Goal: Information Seeking & Learning: Compare options

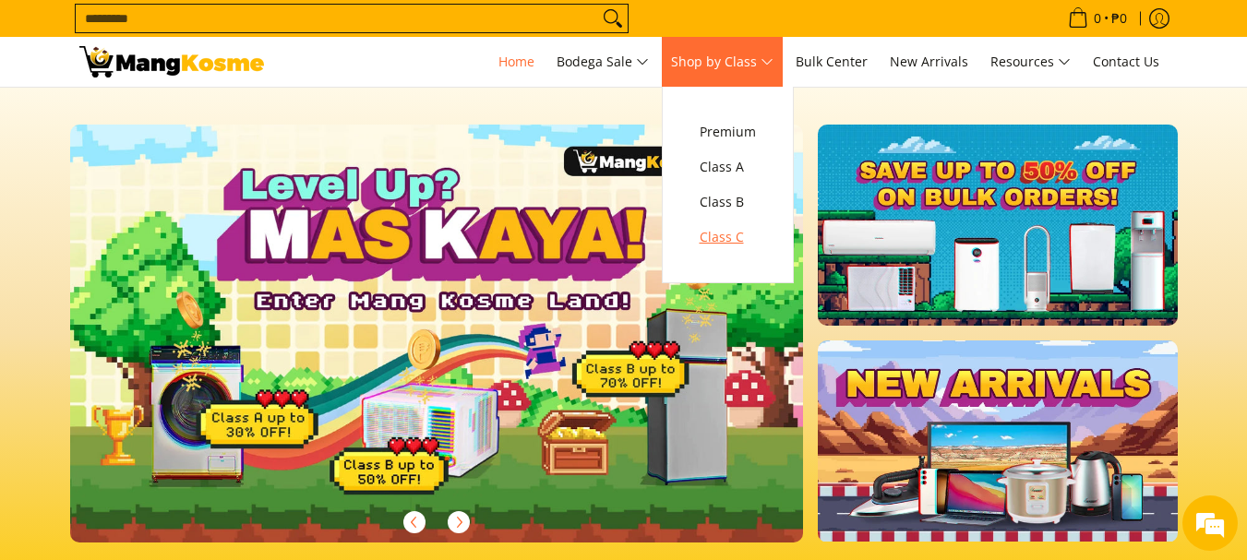
click at [743, 234] on span "Class C" at bounding box center [727, 237] width 56 height 23
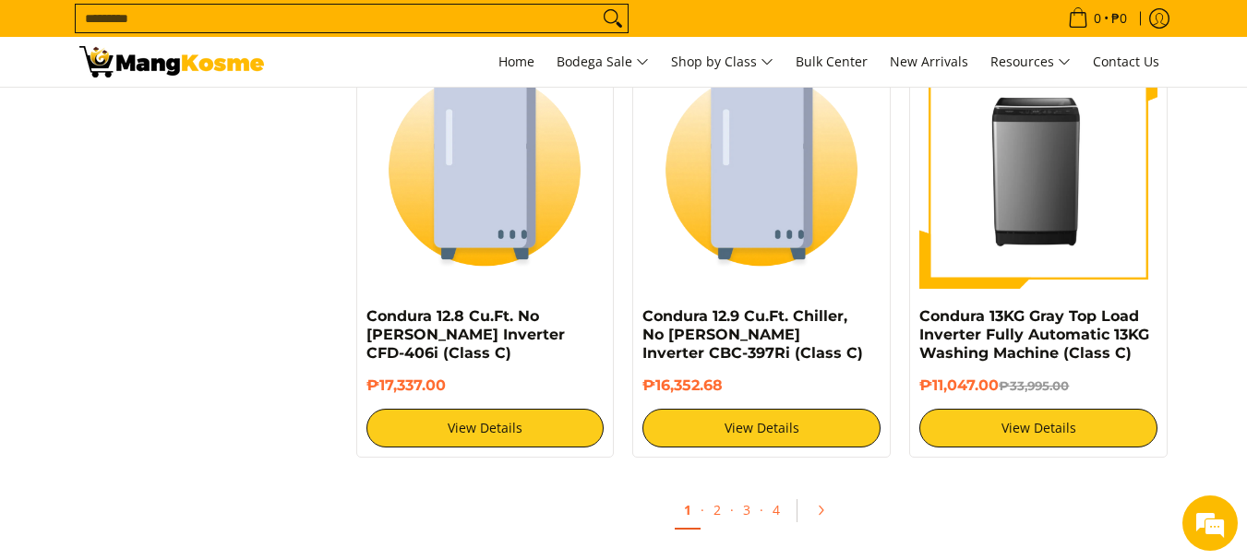
scroll to position [3783, 0]
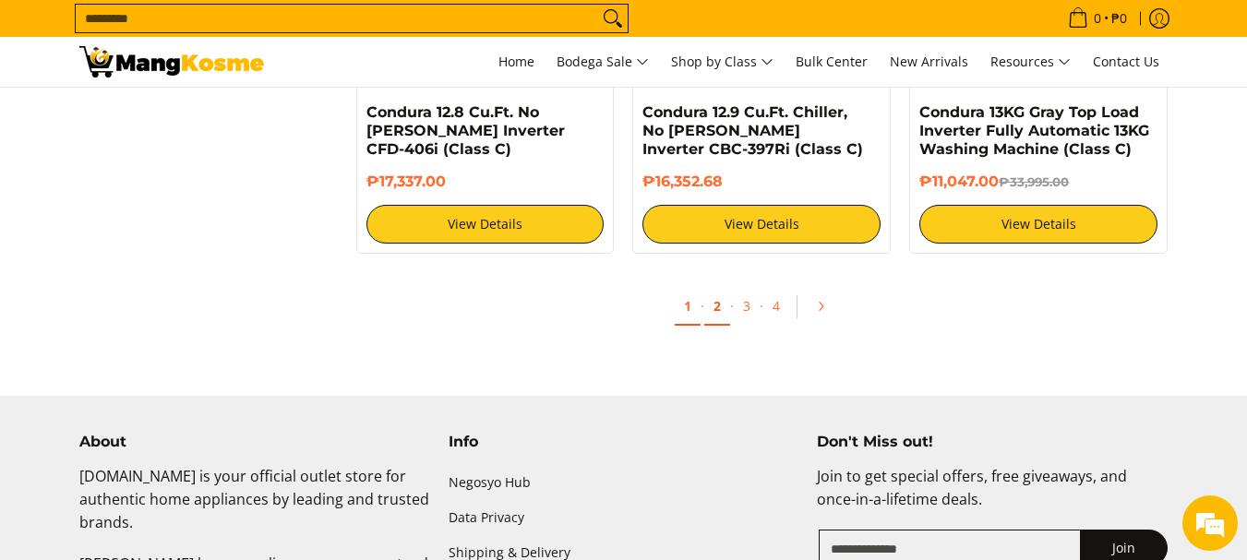
click at [710, 309] on link "2" at bounding box center [717, 307] width 26 height 38
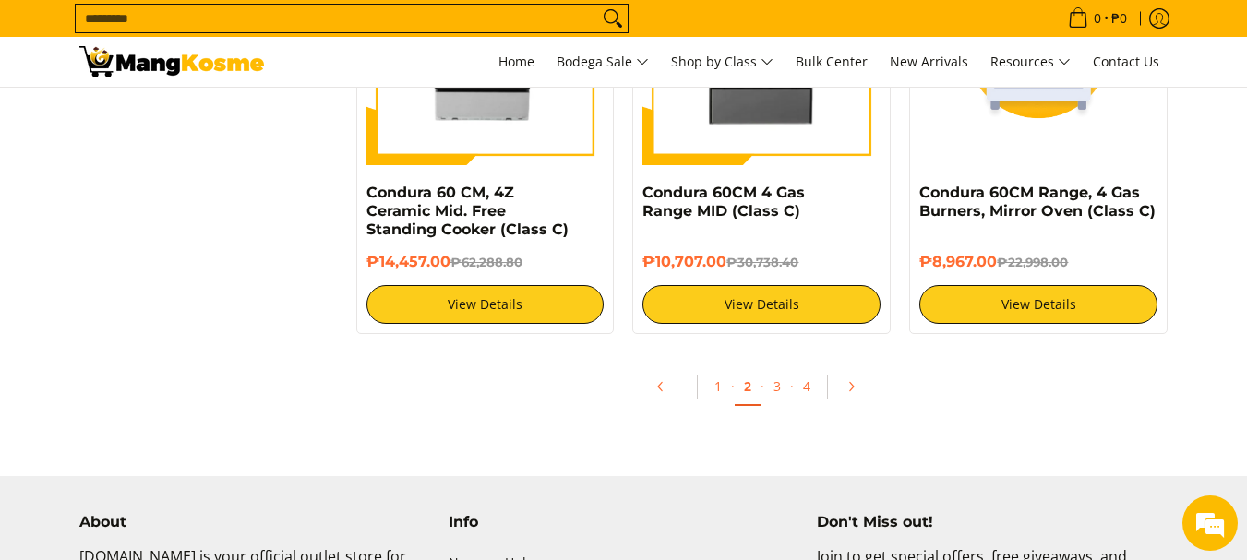
scroll to position [3691, 0]
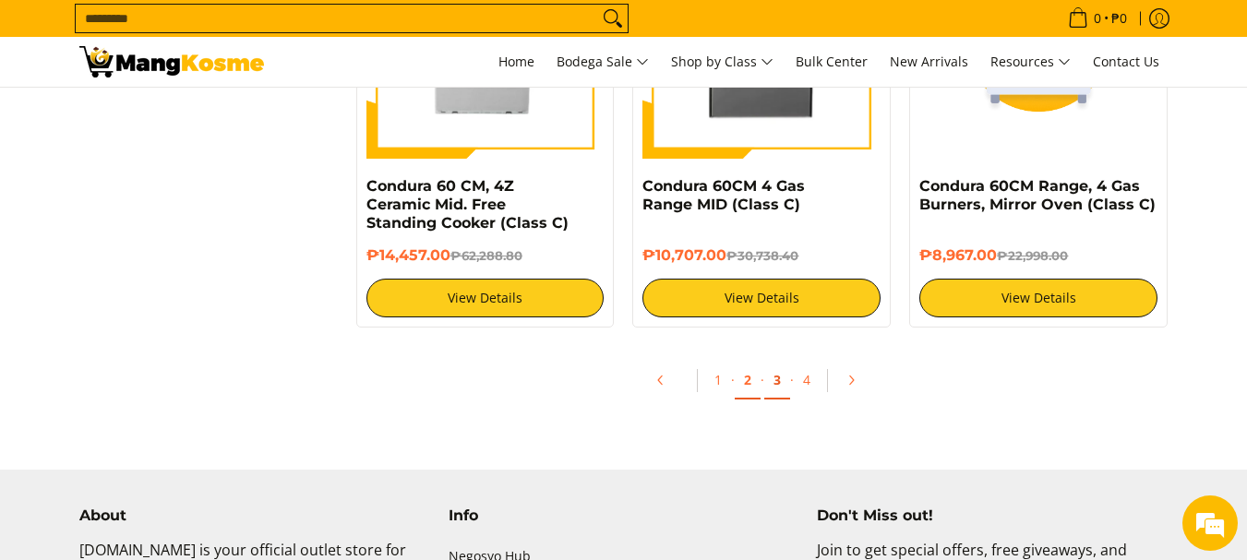
click at [782, 383] on link "3" at bounding box center [777, 381] width 26 height 38
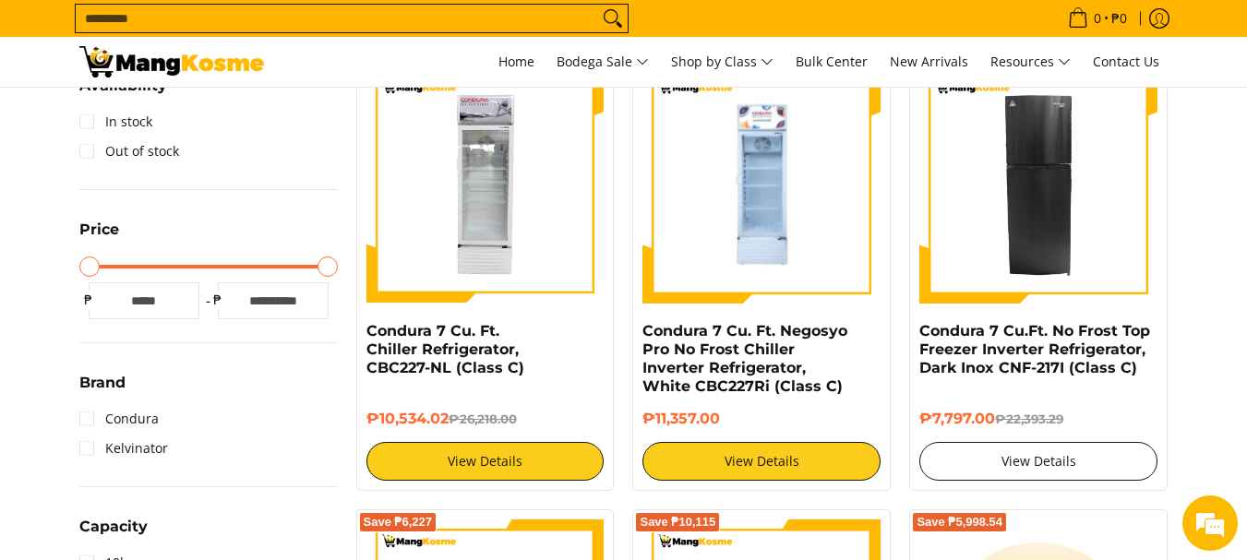
click at [1034, 448] on link "View Details" at bounding box center [1038, 461] width 238 height 39
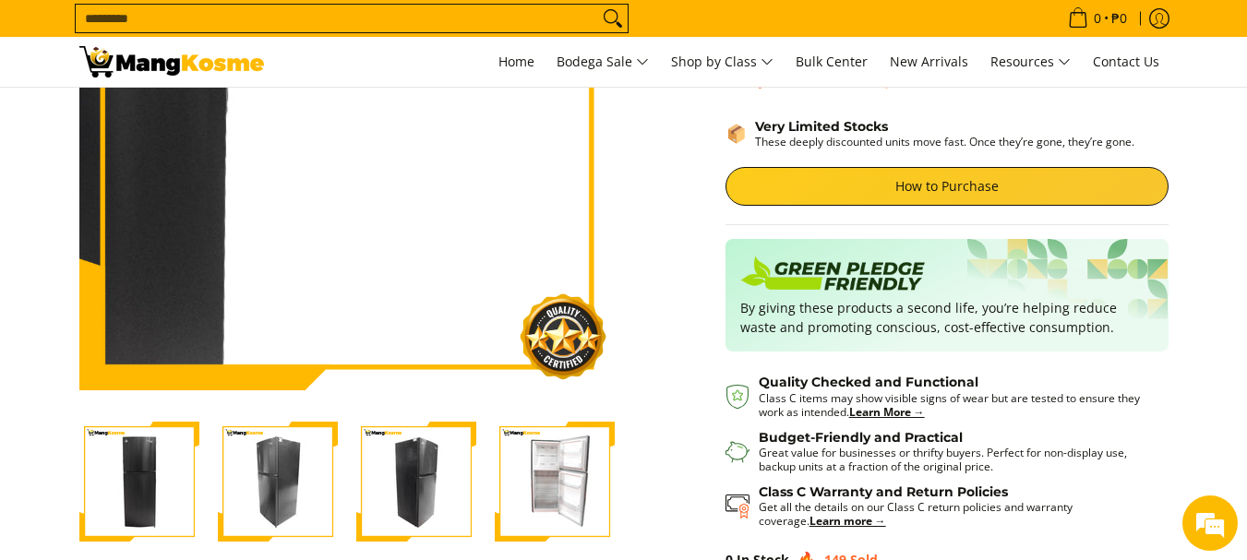
scroll to position [277, 0]
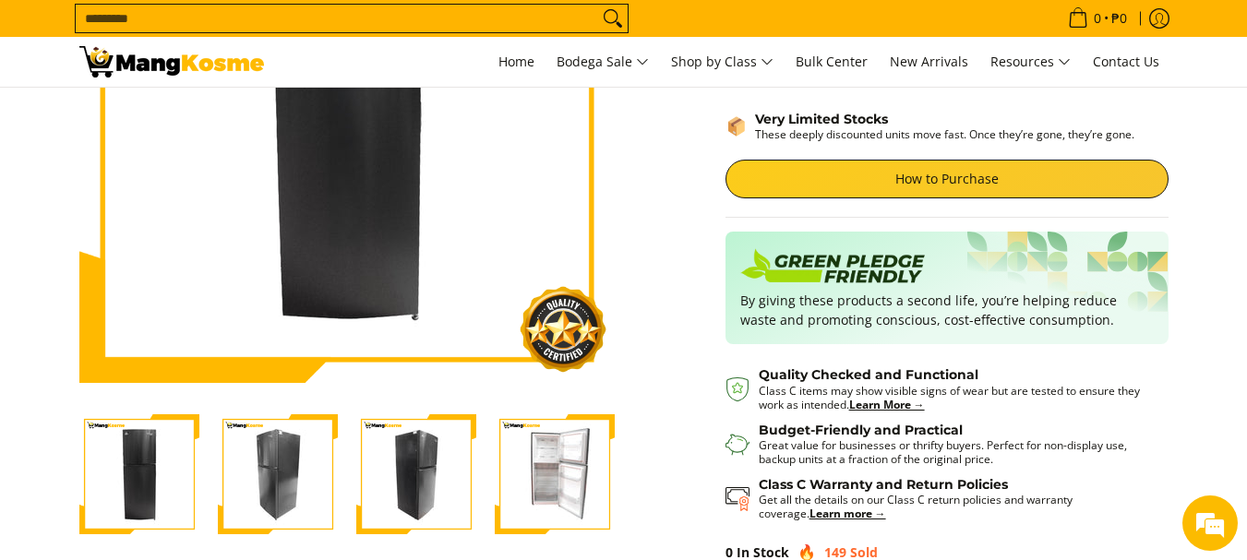
click at [157, 471] on img "Condura 7 Cu.Ft. No Frost Top Freezer Inverter Refrigerator, Dark Inox CNF-217I…" at bounding box center [139, 474] width 120 height 120
click at [269, 482] on img "Condura 7 Cu.Ft. No Frost Top Freezer Inverter Refrigerator, Dark Inox CNF-217I…" at bounding box center [278, 474] width 120 height 120
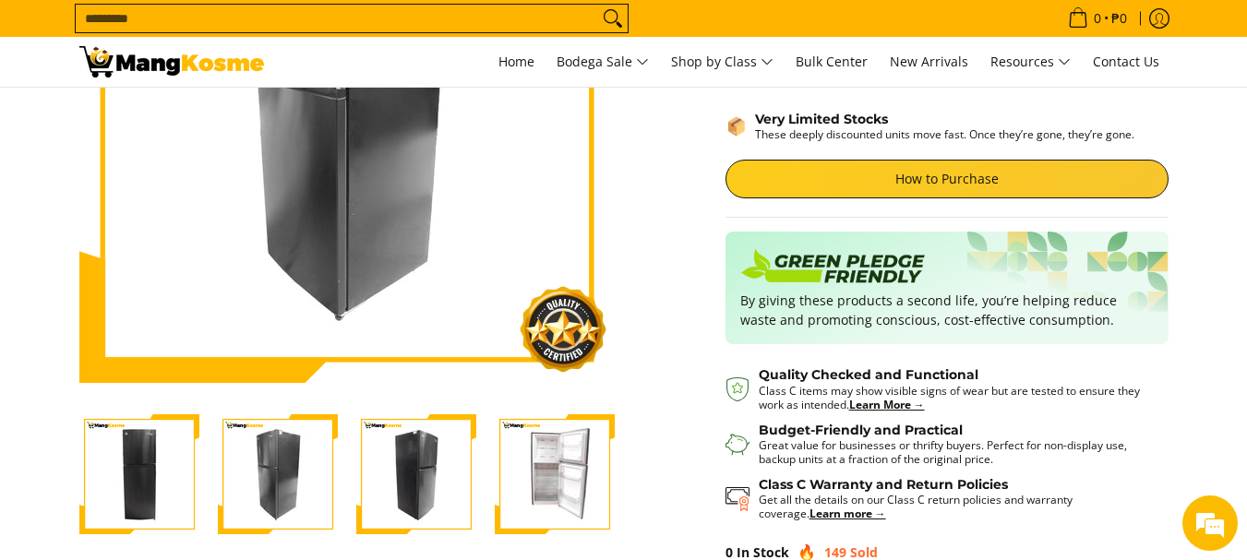
click at [399, 490] on img "Condura 7 Cu.Ft. No Frost Top Freezer Inverter Refrigerator, Dark Inox CNF-217I…" at bounding box center [416, 474] width 120 height 120
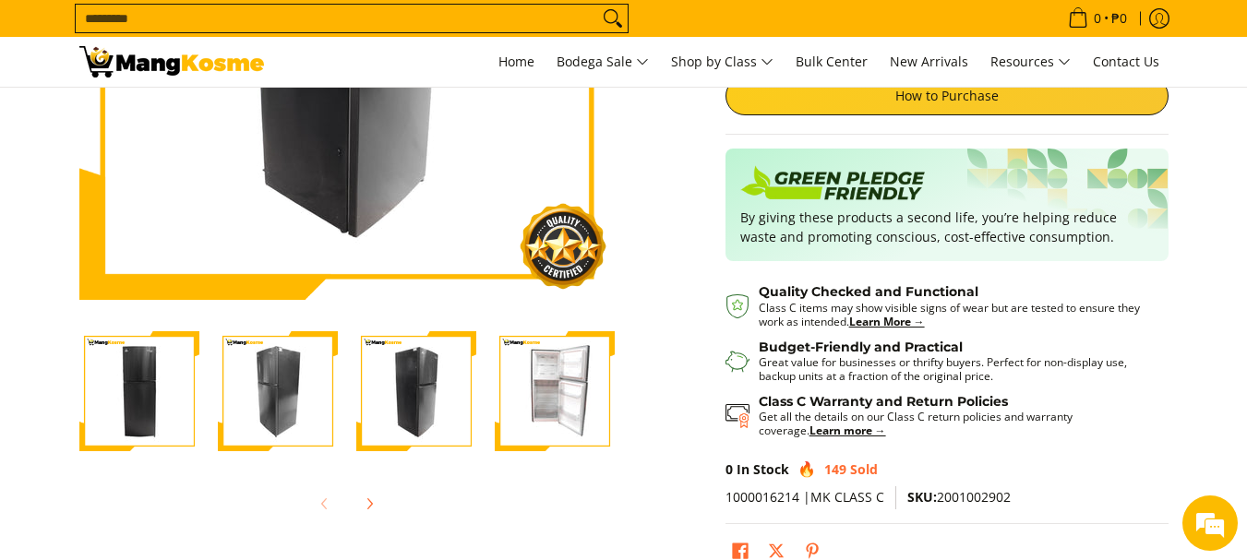
scroll to position [369, 0]
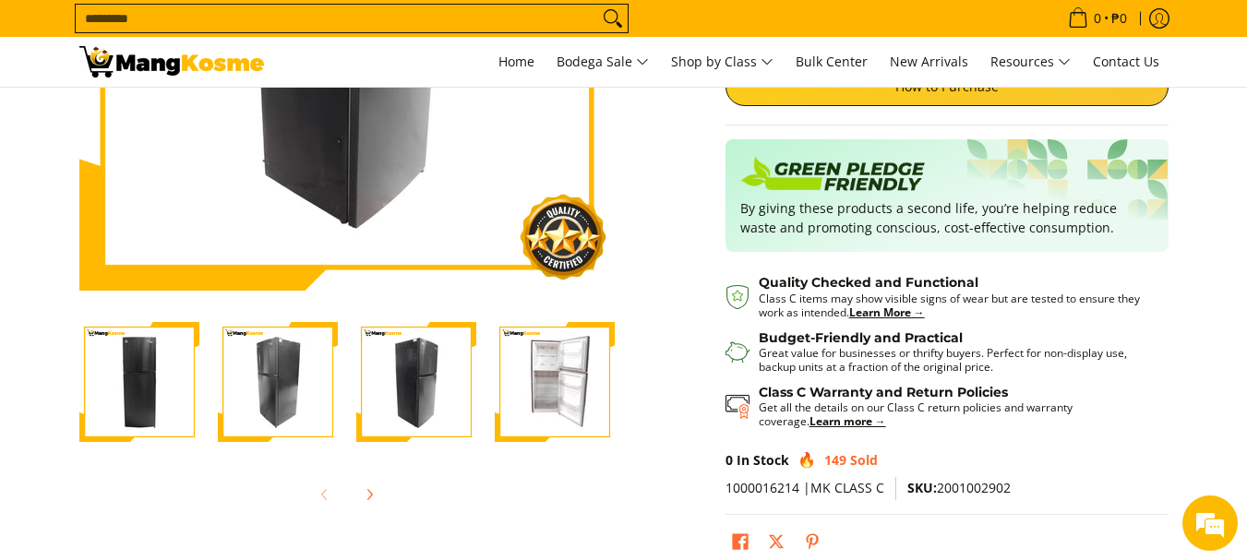
click at [562, 412] on img "Condura 7 Cu.Ft. No Frost Top Freezer Inverter Refrigerator, Dark Inox CNF-217I…" at bounding box center [555, 382] width 120 height 120
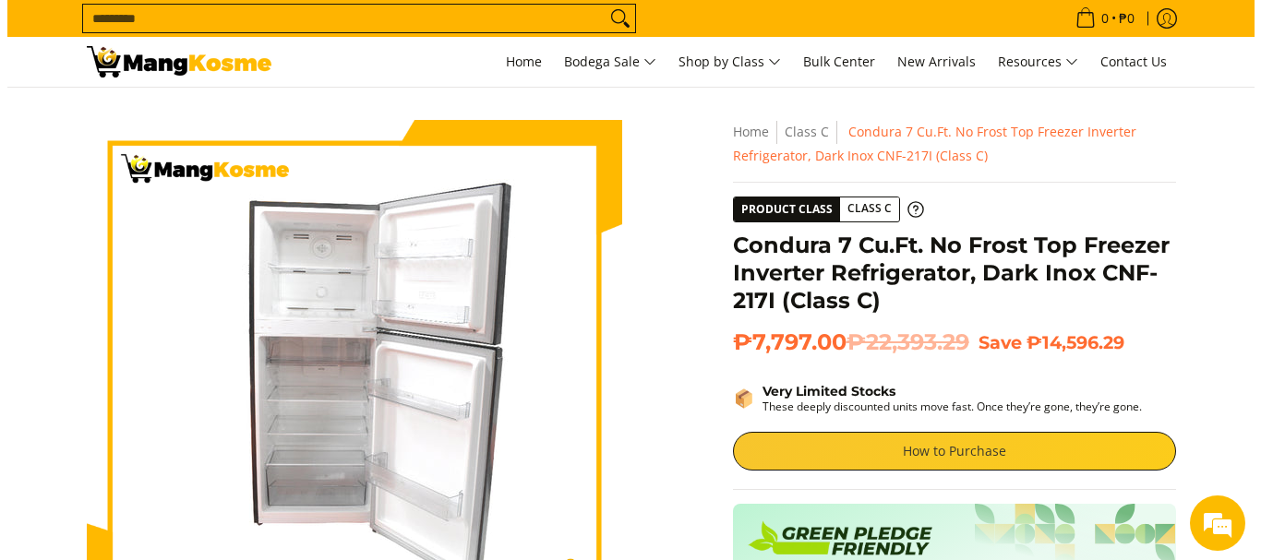
scroll to position [0, 0]
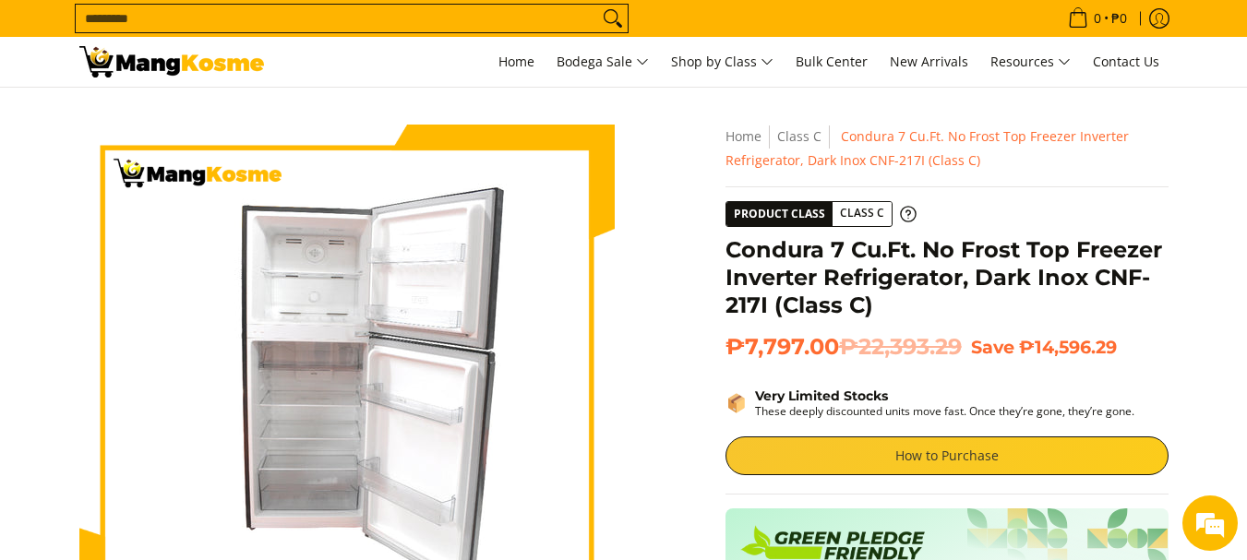
click at [897, 456] on link "How to Purchase" at bounding box center [946, 455] width 443 height 39
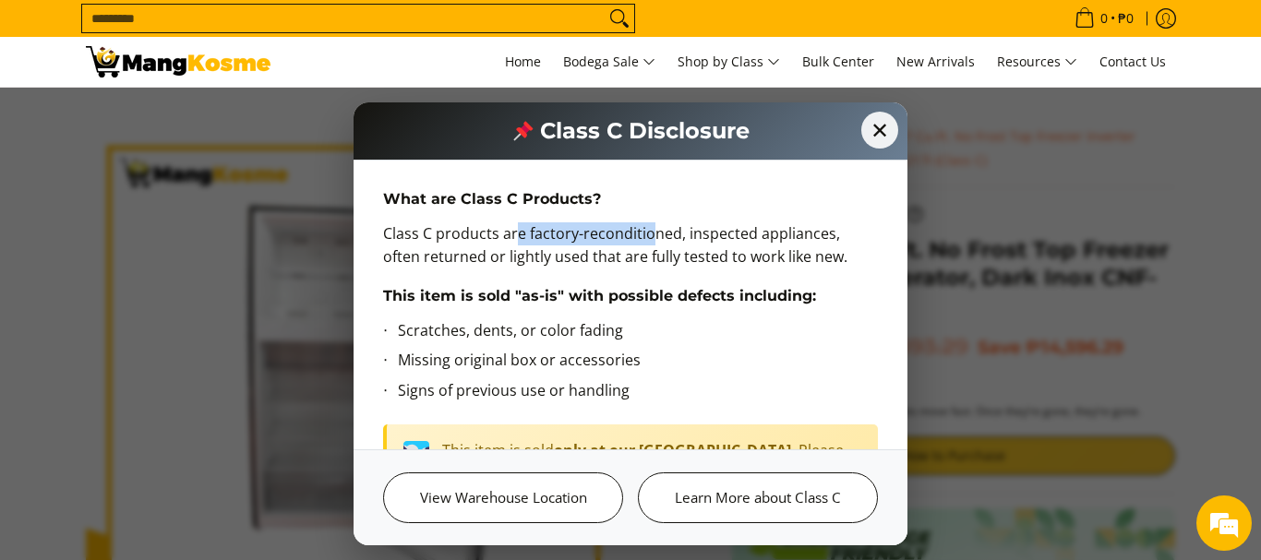
drag, startPoint x: 517, startPoint y: 235, endPoint x: 653, endPoint y: 237, distance: 136.6
click at [653, 237] on p "Class C products are factory-reconditioned, inspected appliances, often returne…" at bounding box center [630, 254] width 495 height 65
click at [692, 236] on p "Class C products are factory-reconditioned, inspected appliances, often returne…" at bounding box center [630, 254] width 495 height 65
click at [716, 237] on p "Class C products are factory-reconditioned, inspected appliances, often returne…" at bounding box center [630, 254] width 495 height 65
drag, startPoint x: 397, startPoint y: 261, endPoint x: 562, endPoint y: 257, distance: 165.2
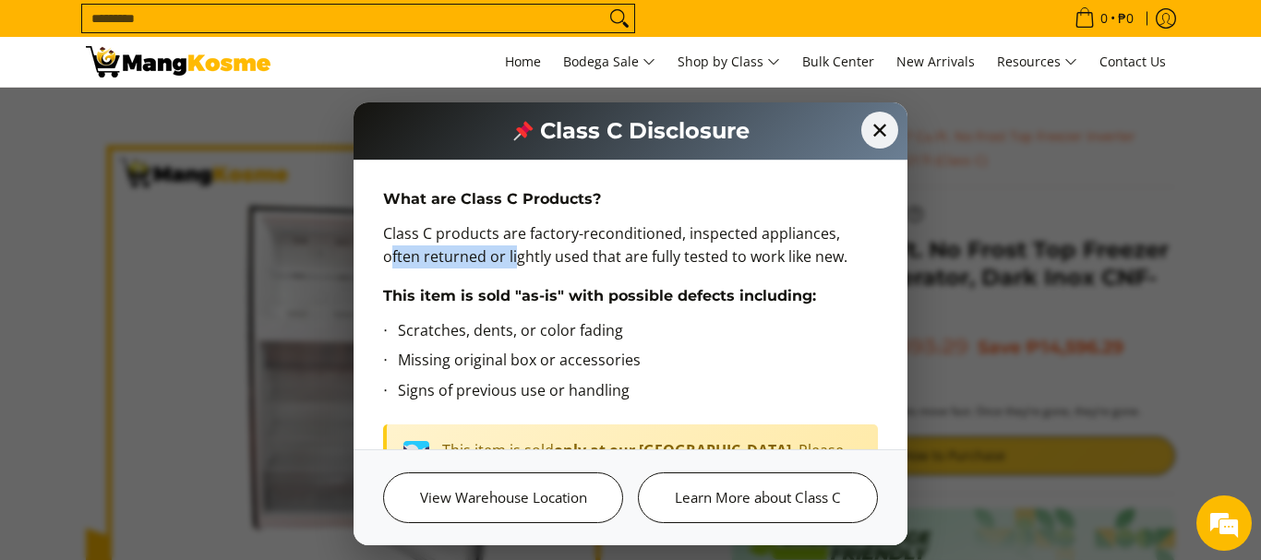
click at [520, 260] on p "Class C products are factory-reconditioned, inspected appliances, often returne…" at bounding box center [630, 254] width 495 height 65
click at [562, 257] on p "Class C products are factory-reconditioned, inspected appliances, often returne…" at bounding box center [630, 254] width 495 height 65
click at [619, 260] on p "Class C products are factory-reconditioned, inspected appliances, often returne…" at bounding box center [630, 254] width 495 height 65
click at [642, 257] on p "Class C products are factory-reconditioned, inspected appliances, often returne…" at bounding box center [630, 254] width 495 height 65
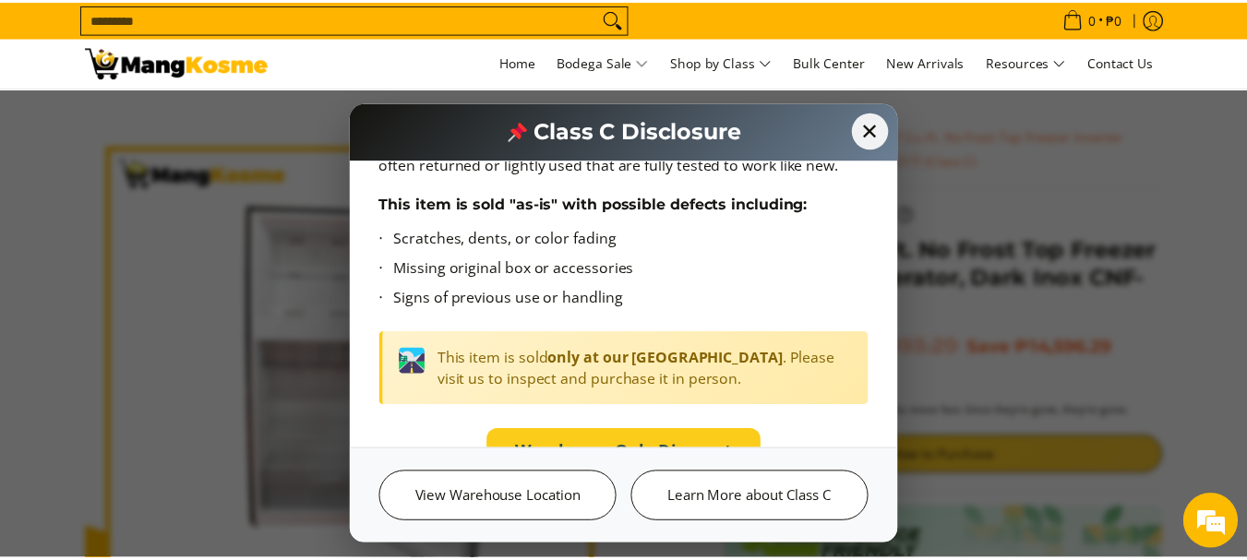
scroll to position [185, 0]
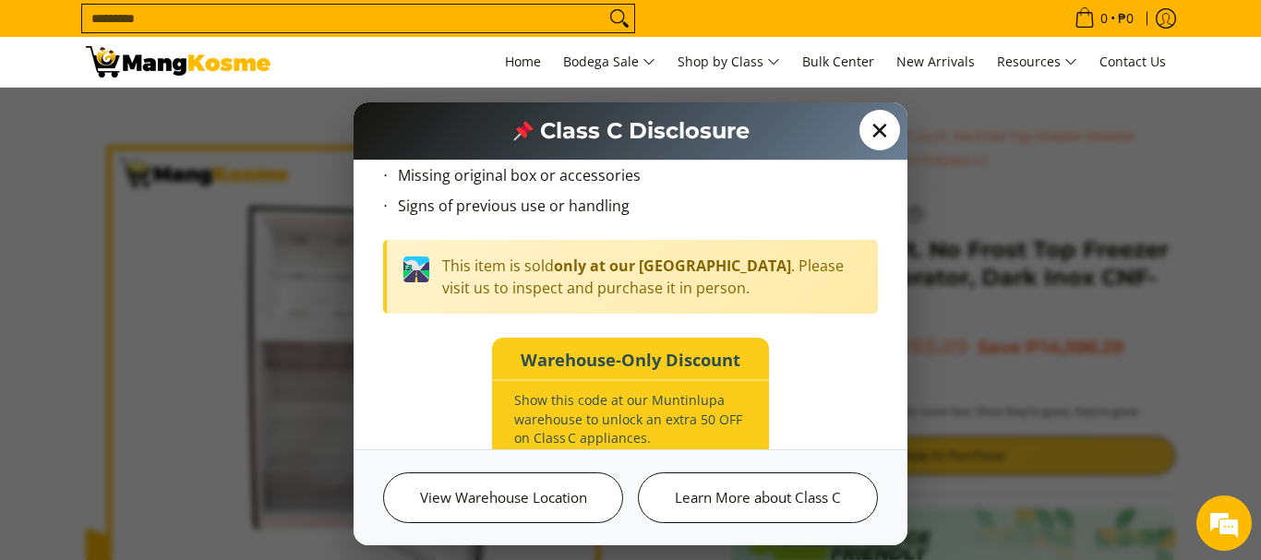
click at [873, 136] on span "✕" at bounding box center [879, 130] width 41 height 41
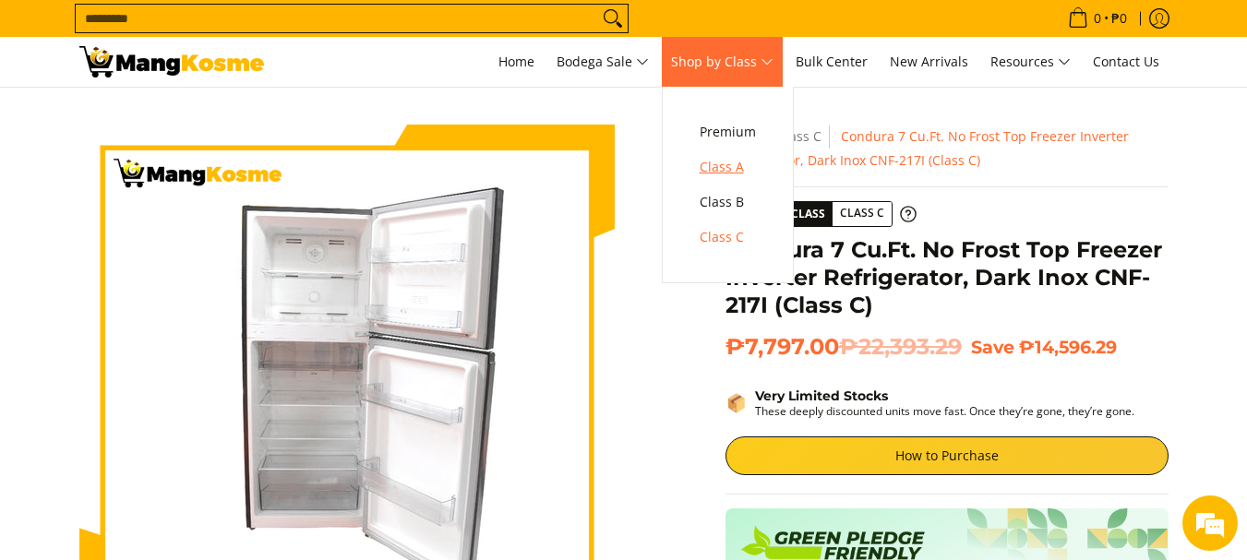
click at [744, 169] on span "Class A" at bounding box center [727, 167] width 56 height 23
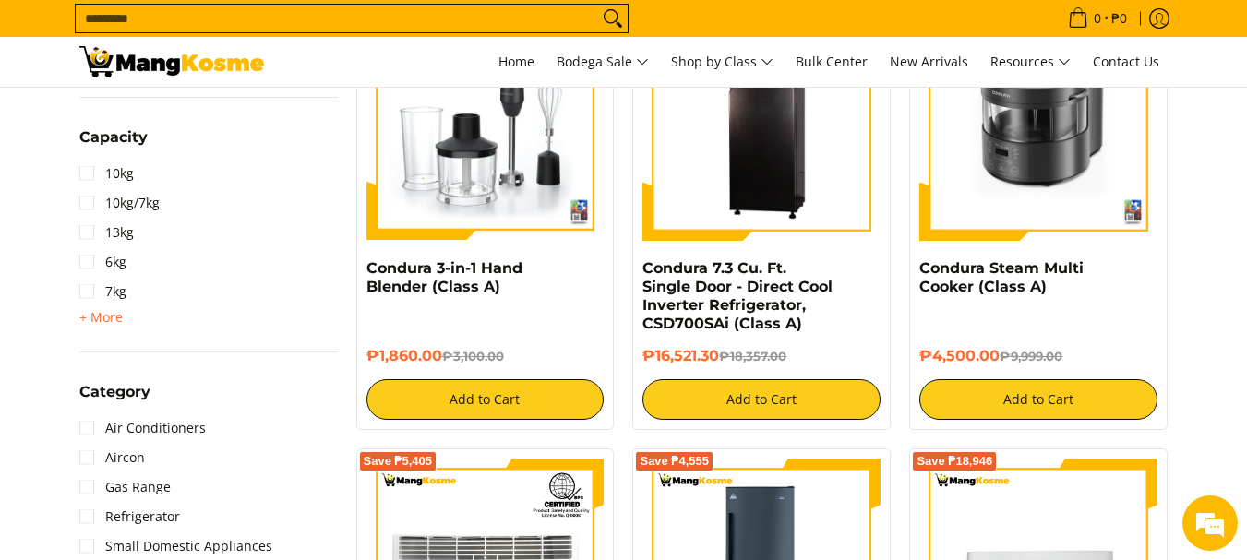
scroll to position [1015, 0]
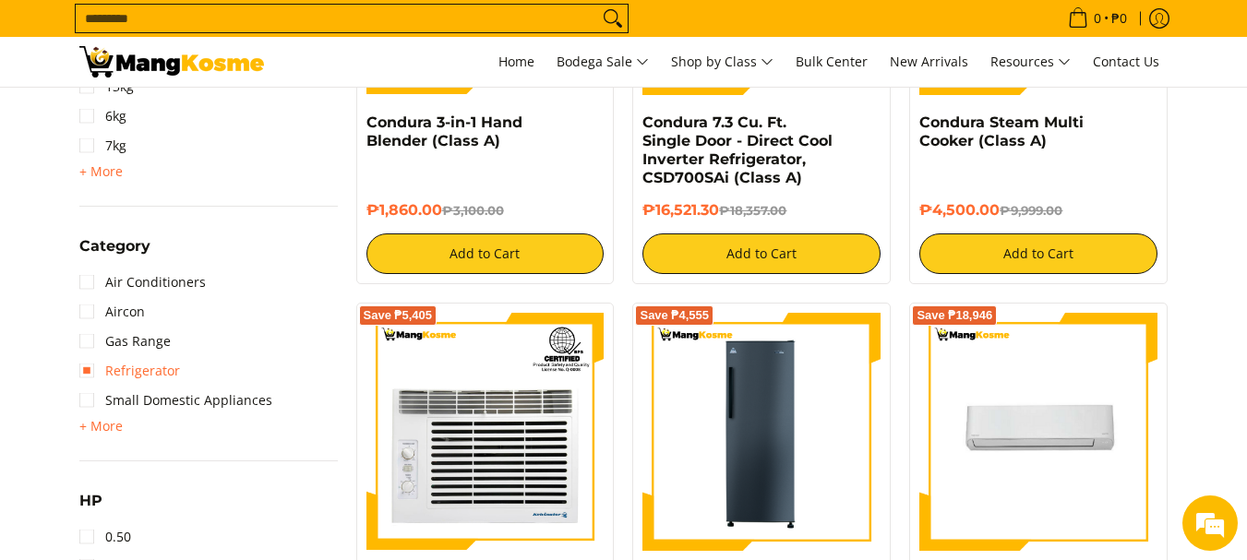
click at [88, 373] on link "Refrigerator" at bounding box center [129, 371] width 101 height 30
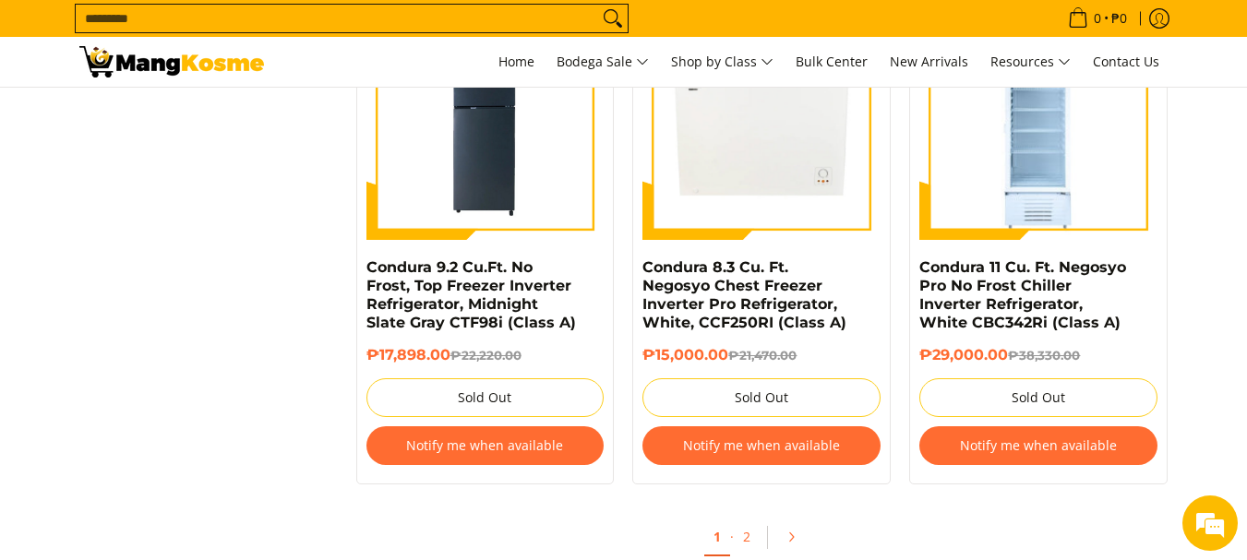
scroll to position [4136, 0]
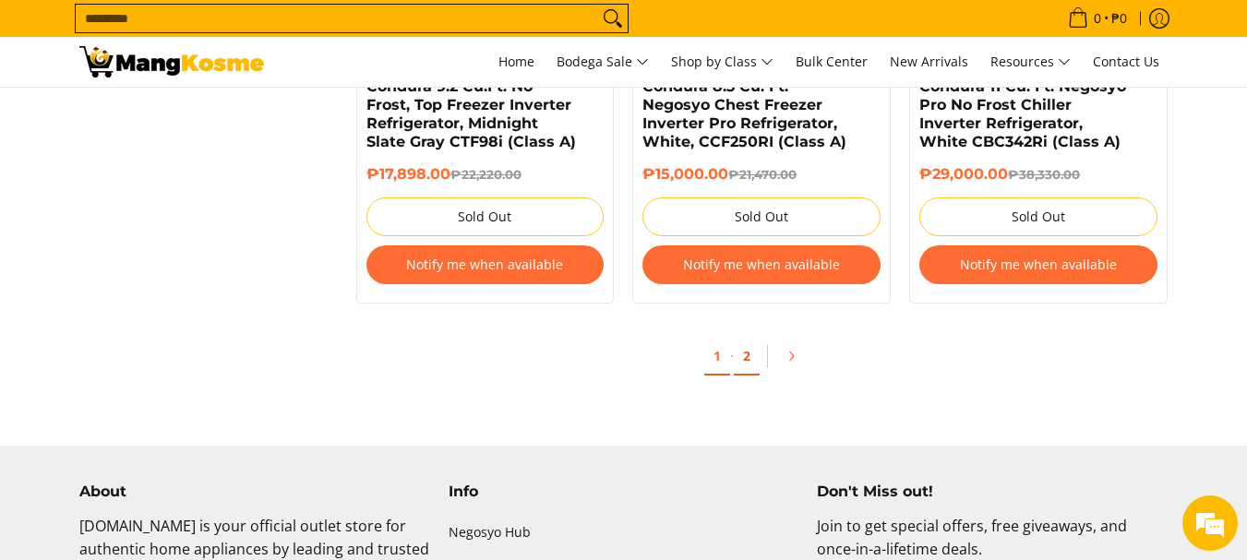
drag, startPoint x: 745, startPoint y: 362, endPoint x: 666, endPoint y: 434, distance: 106.5
click at [744, 362] on link "2" at bounding box center [747, 357] width 26 height 38
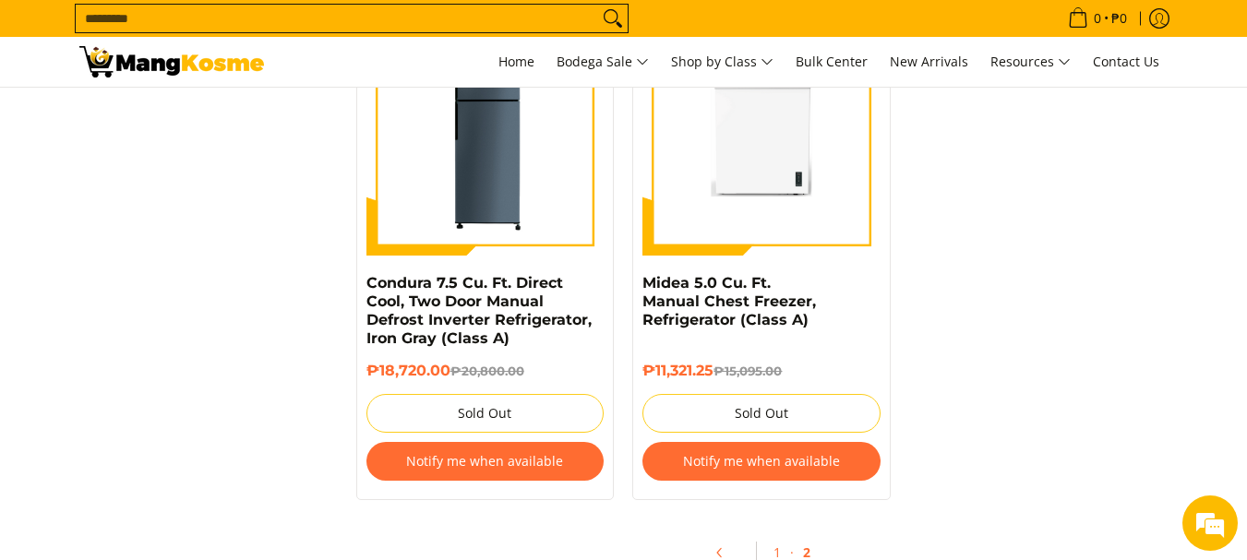
scroll to position [3783, 0]
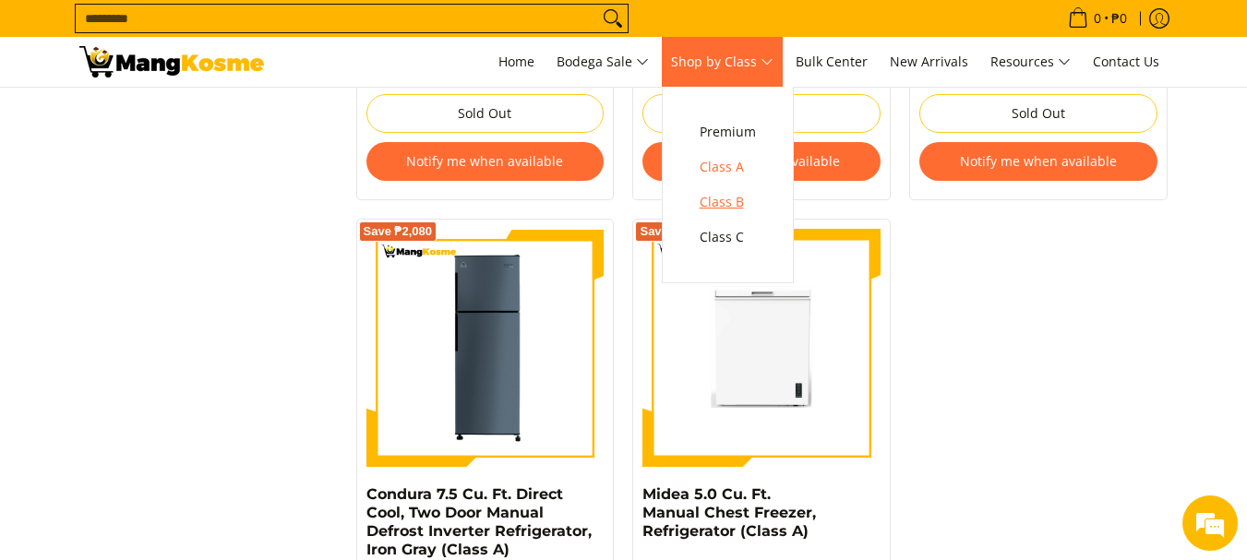
click at [736, 207] on span "Class B" at bounding box center [727, 202] width 56 height 23
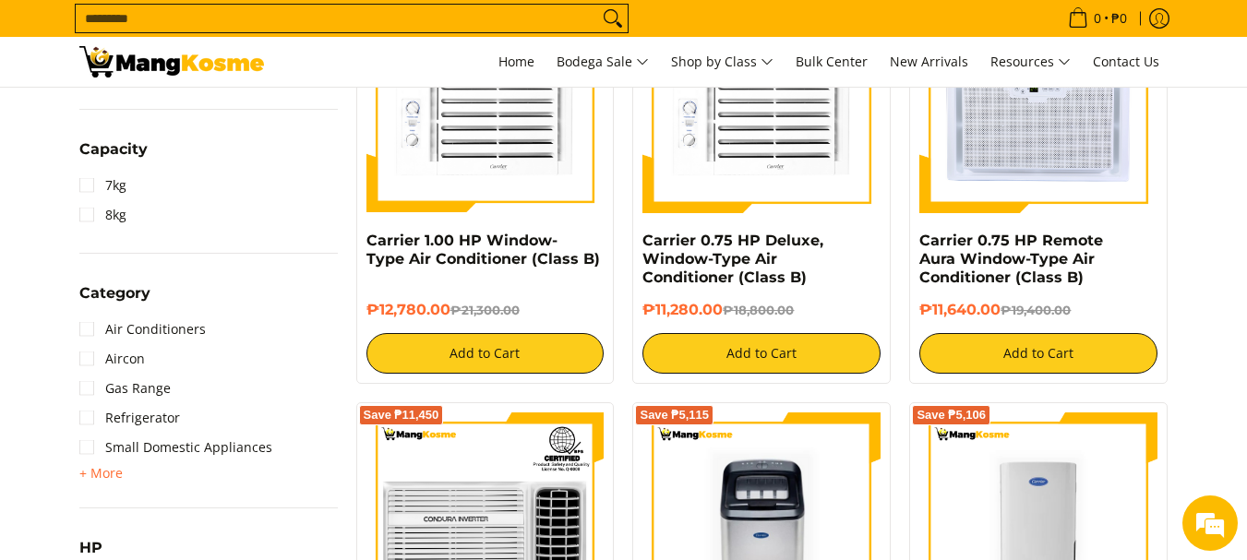
scroll to position [1015, 0]
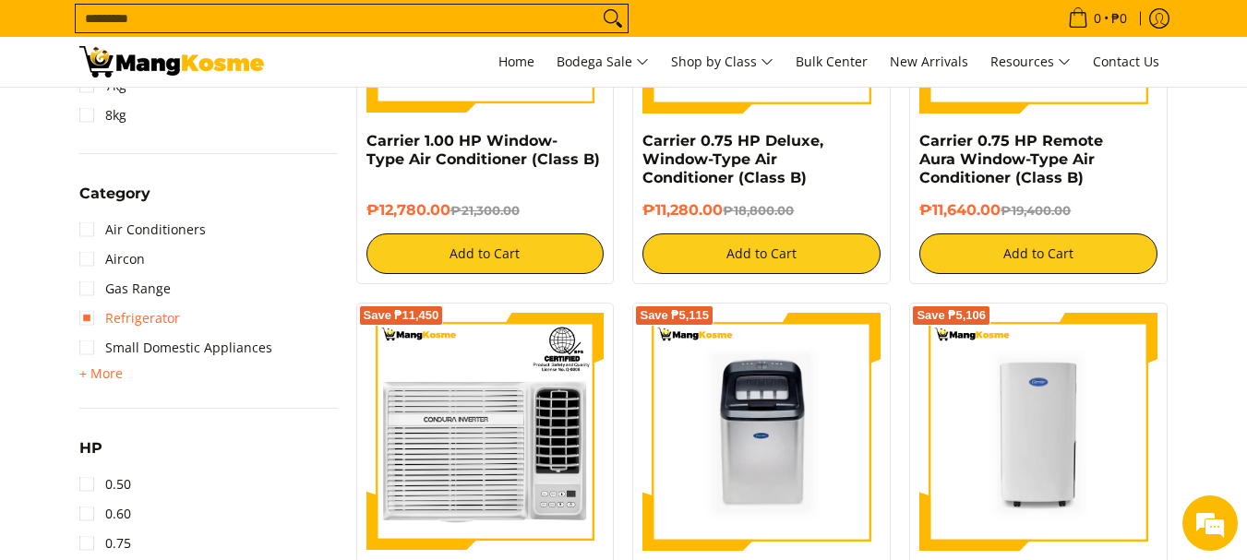
click at [89, 321] on link "Refrigerator" at bounding box center [129, 319] width 101 height 30
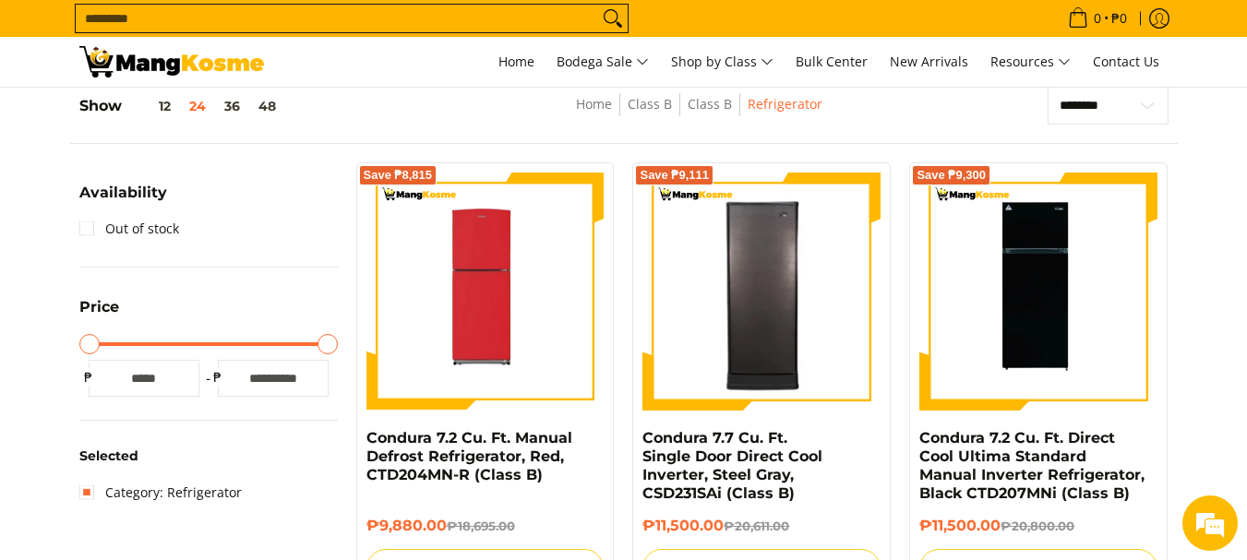
scroll to position [260, 0]
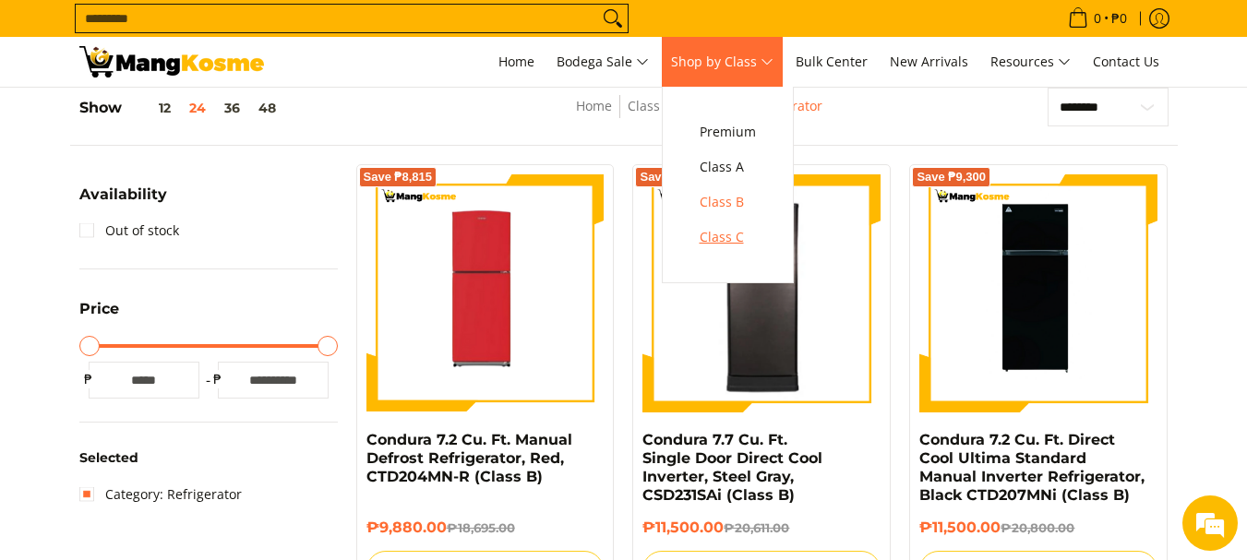
click at [729, 234] on span "Class C" at bounding box center [727, 237] width 56 height 23
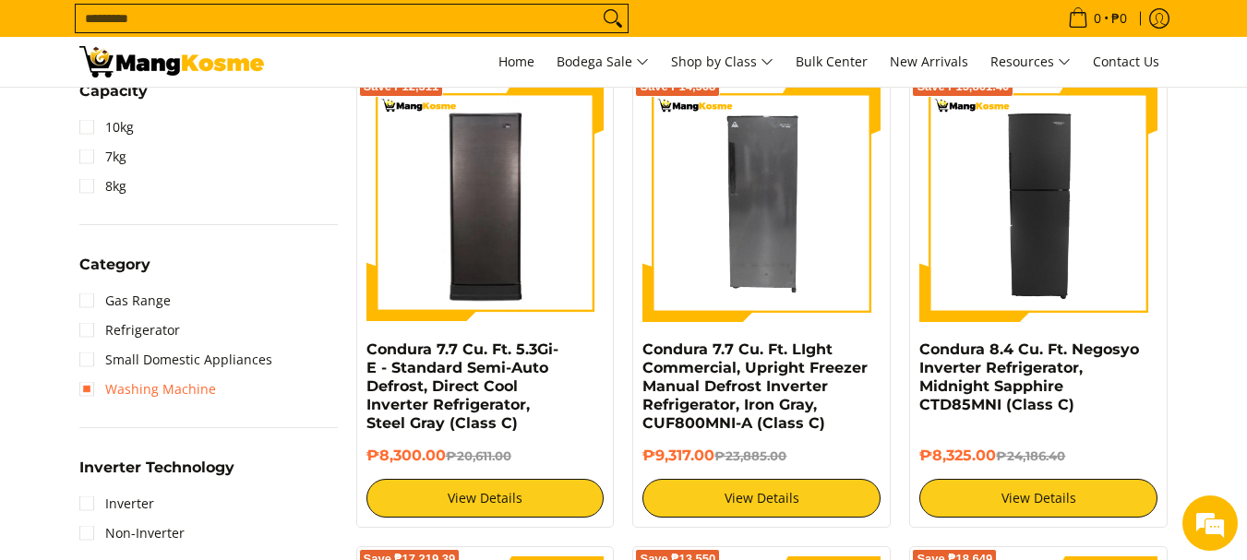
scroll to position [831, 0]
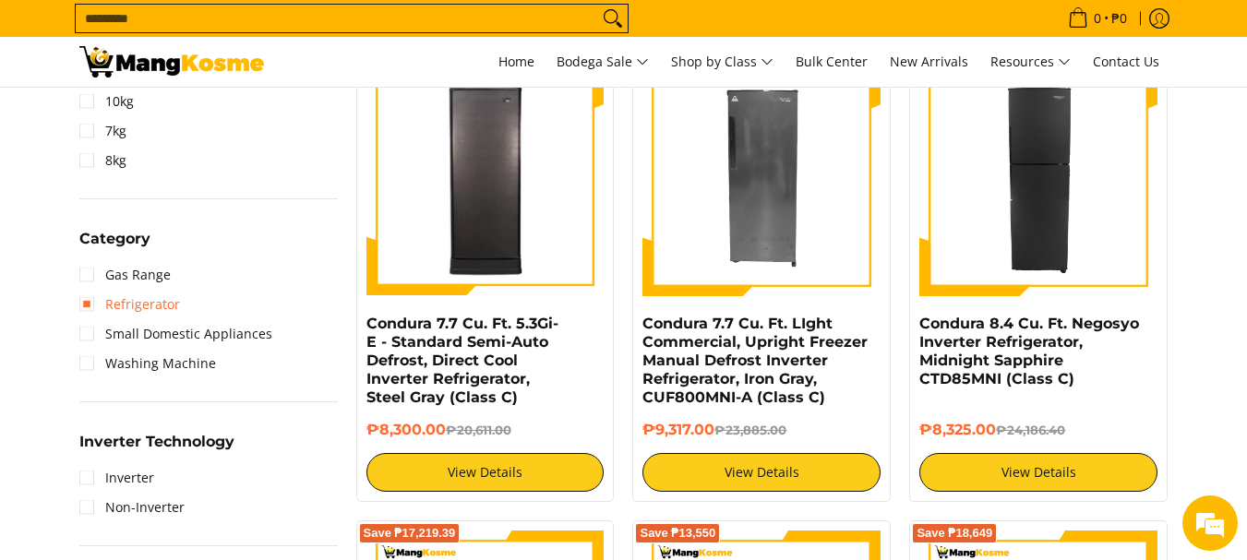
click at [89, 308] on link "Refrigerator" at bounding box center [129, 305] width 101 height 30
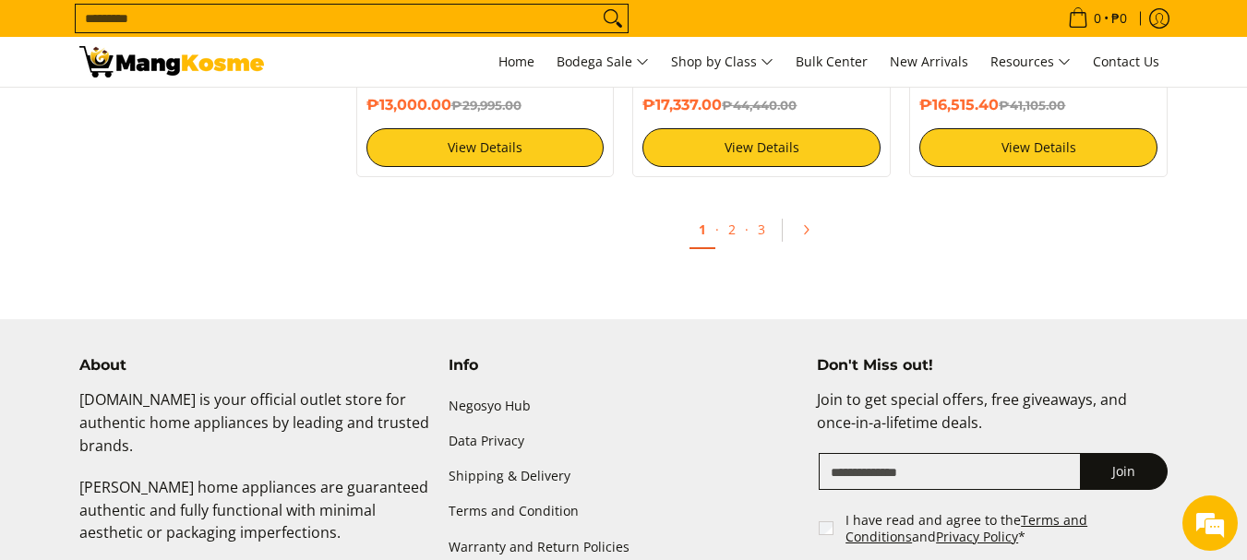
scroll to position [3602, 0]
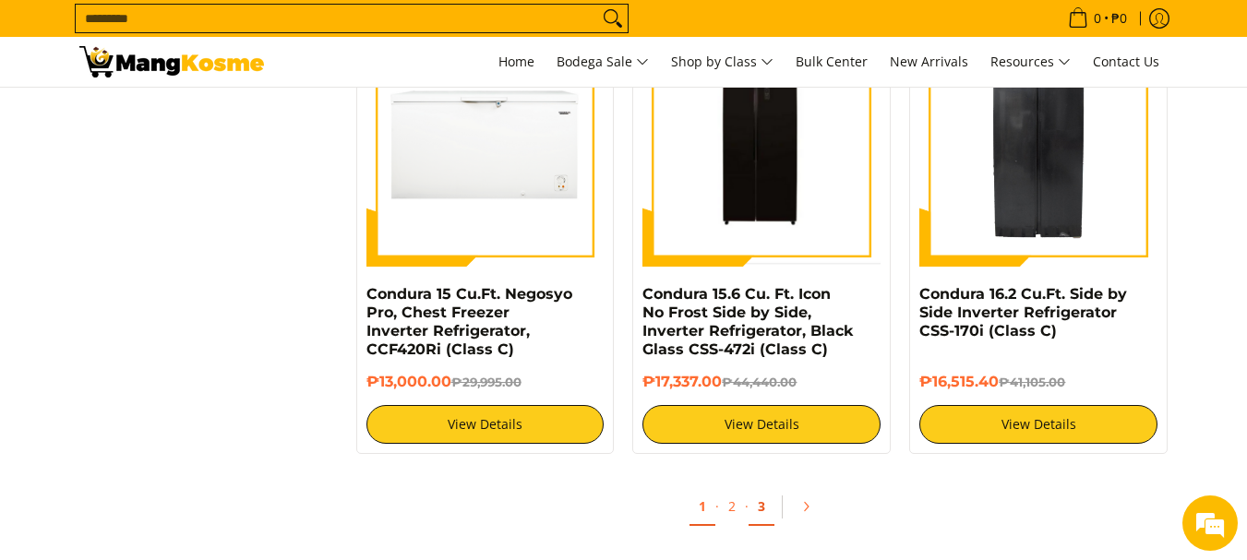
click at [758, 511] on link "3" at bounding box center [761, 507] width 26 height 38
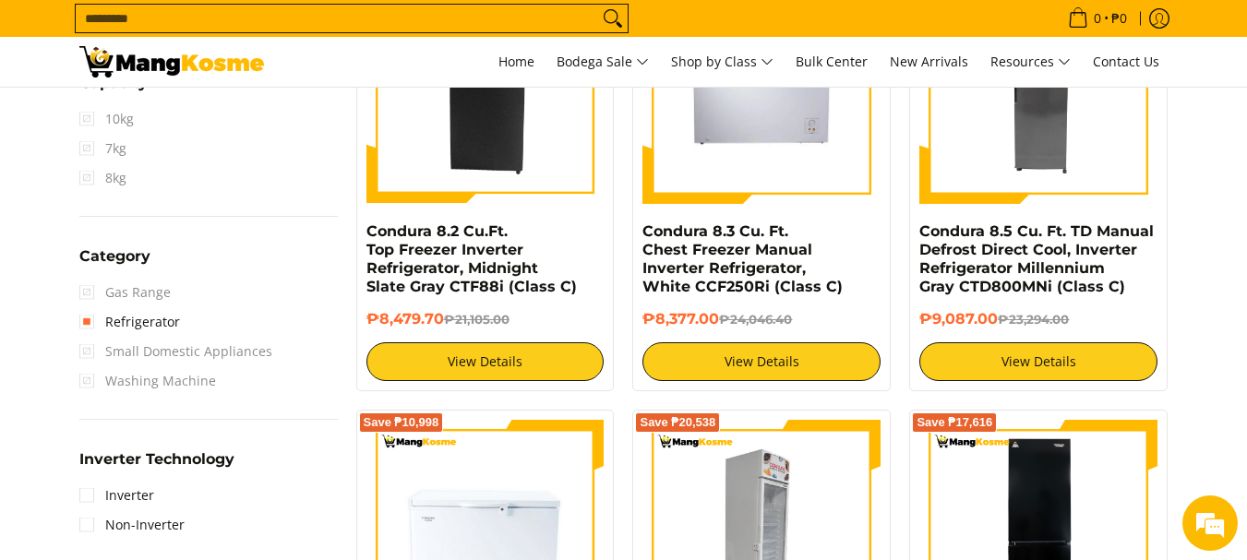
scroll to position [1015, 0]
